Goal: Information Seeking & Learning: Find specific fact

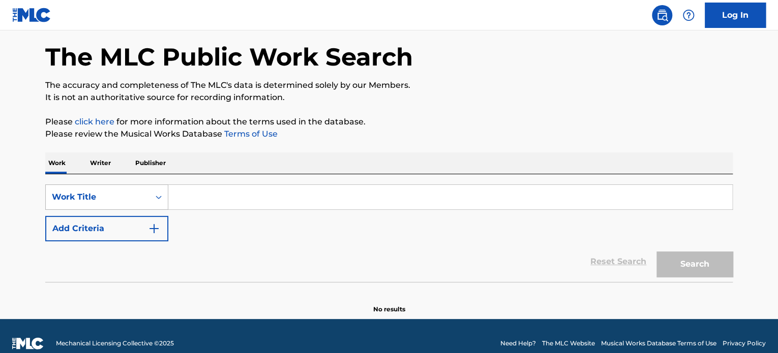
click at [123, 210] on div "Work Title" at bounding box center [106, 197] width 123 height 25
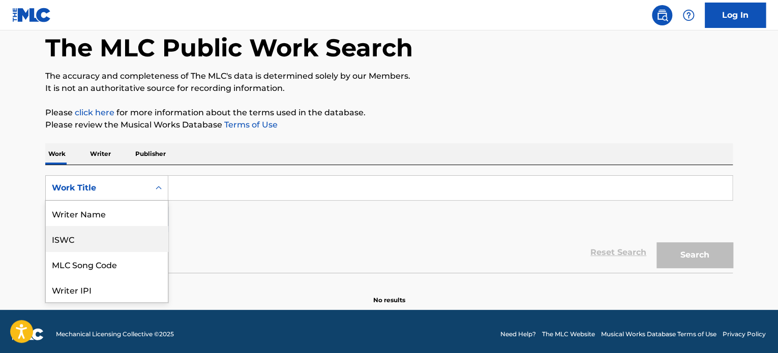
click at [84, 240] on div "ISWC" at bounding box center [107, 238] width 122 height 25
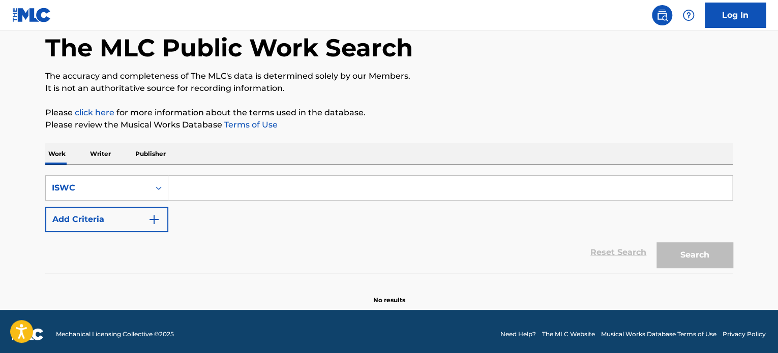
click at [192, 181] on input "Search Form" at bounding box center [450, 188] width 564 height 24
paste input "T9280133235"
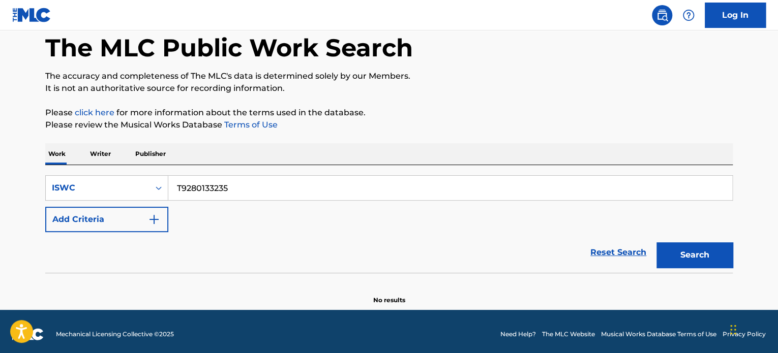
type input "T9280133235"
click at [696, 248] on button "Search" at bounding box center [694, 255] width 76 height 25
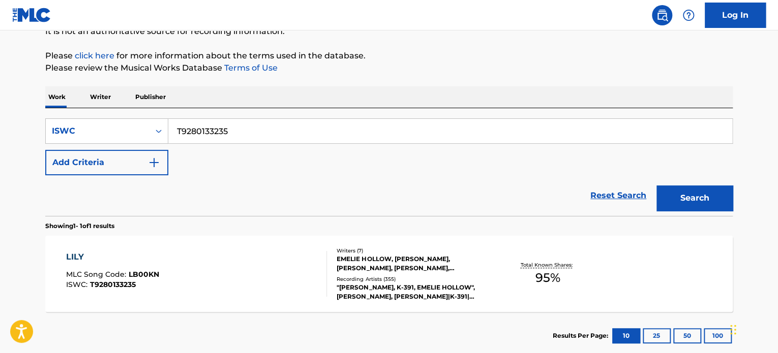
scroll to position [168, 0]
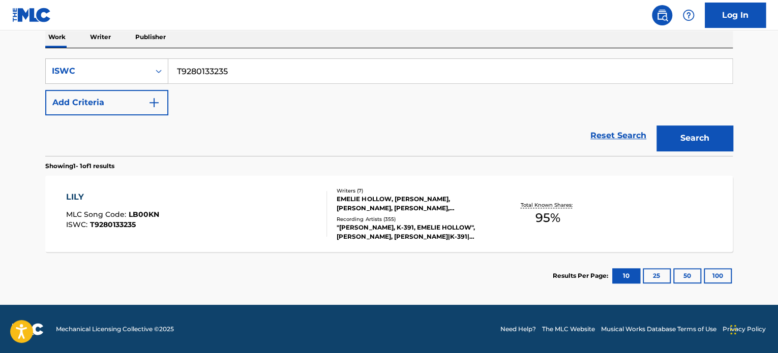
click at [378, 219] on div "Recording Artists ( 355 )" at bounding box center [414, 220] width 154 height 8
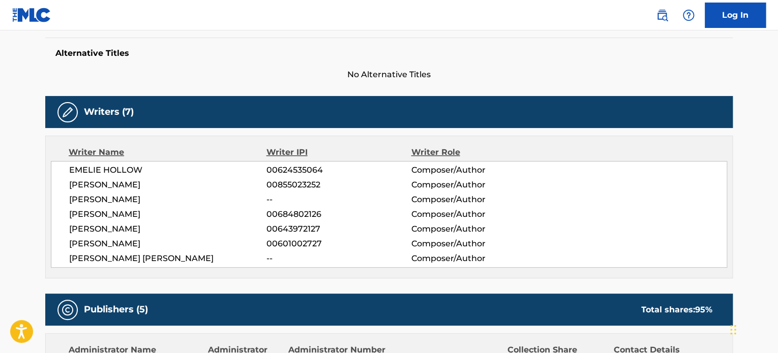
scroll to position [305, 0]
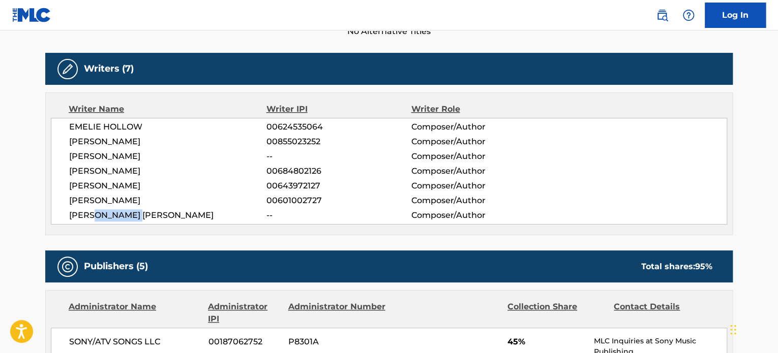
drag, startPoint x: 95, startPoint y: 217, endPoint x: 257, endPoint y: 143, distance: 178.6
click at [145, 217] on span "[PERSON_NAME] [PERSON_NAME]" at bounding box center [167, 216] width 197 height 12
drag, startPoint x: 98, startPoint y: 154, endPoint x: 151, endPoint y: 157, distance: 53.5
click at [151, 157] on span "[PERSON_NAME]" at bounding box center [167, 157] width 197 height 12
drag, startPoint x: 85, startPoint y: 129, endPoint x: 142, endPoint y: 129, distance: 57.0
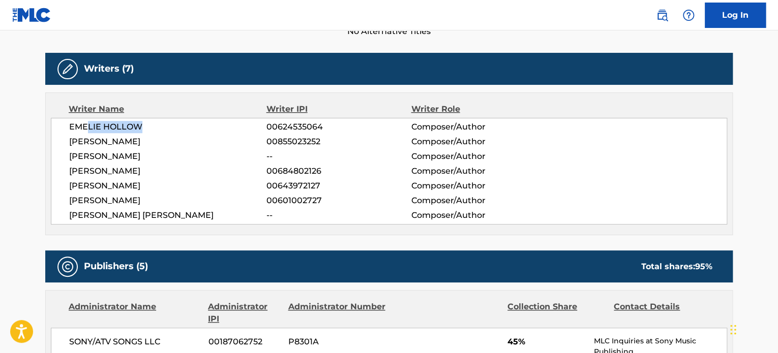
click at [142, 129] on span "EMELIE HOLLOW" at bounding box center [167, 127] width 197 height 12
drag, startPoint x: 85, startPoint y: 143, endPoint x: 214, endPoint y: 132, distance: 129.2
click at [143, 143] on span "[PERSON_NAME]" at bounding box center [167, 142] width 197 height 12
drag, startPoint x: 83, startPoint y: 203, endPoint x: 124, endPoint y: 202, distance: 40.7
click at [124, 202] on span "[PERSON_NAME]" at bounding box center [167, 201] width 197 height 12
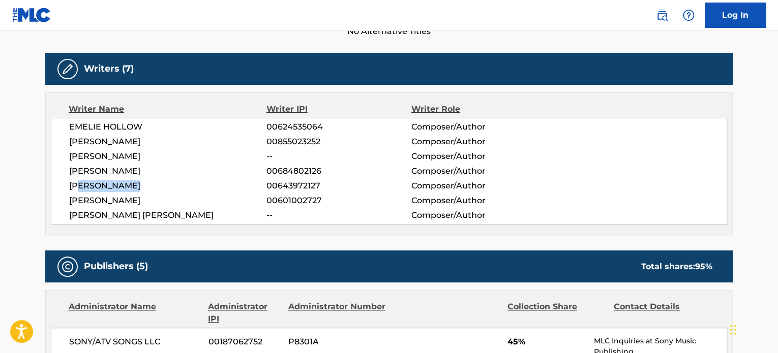
drag, startPoint x: 84, startPoint y: 187, endPoint x: 141, endPoint y: 185, distance: 57.5
click at [141, 186] on span "[PERSON_NAME]" at bounding box center [167, 186] width 197 height 12
drag, startPoint x: 79, startPoint y: 166, endPoint x: 151, endPoint y: 170, distance: 71.3
click at [151, 170] on span "[PERSON_NAME]" at bounding box center [167, 171] width 197 height 12
